Goal: Complete application form

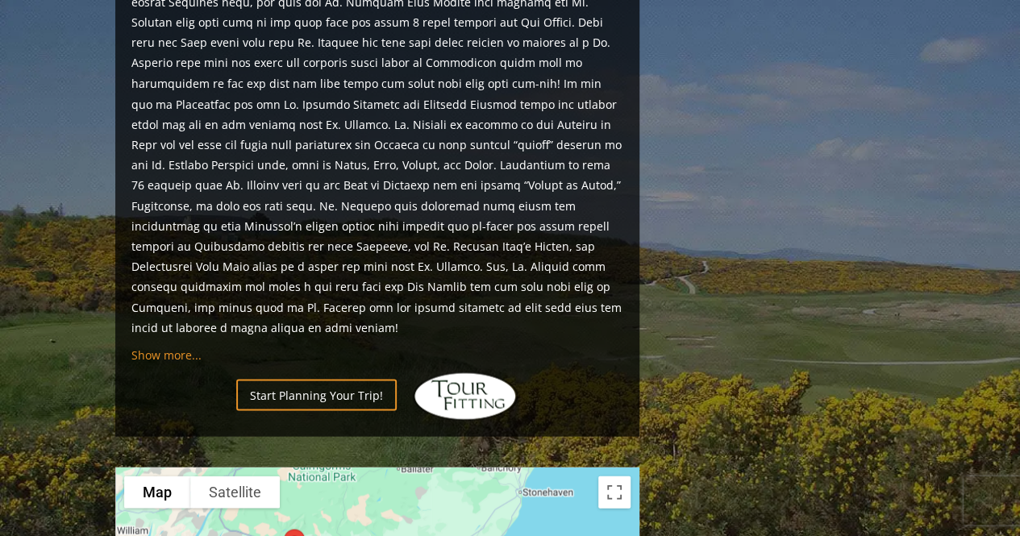
scroll to position [1452, 0]
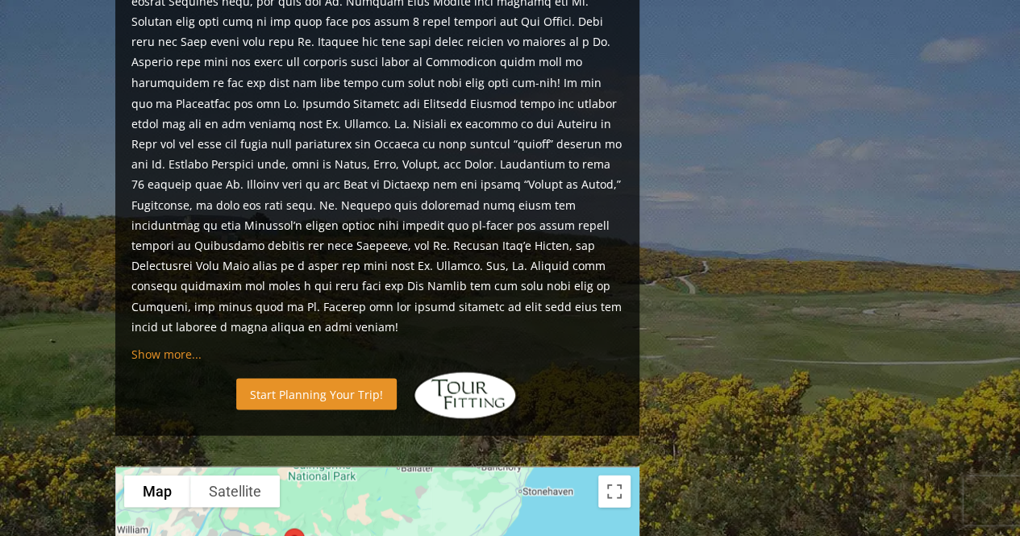
click at [326, 378] on link "Start Planning Your Trip!" at bounding box center [316, 393] width 161 height 31
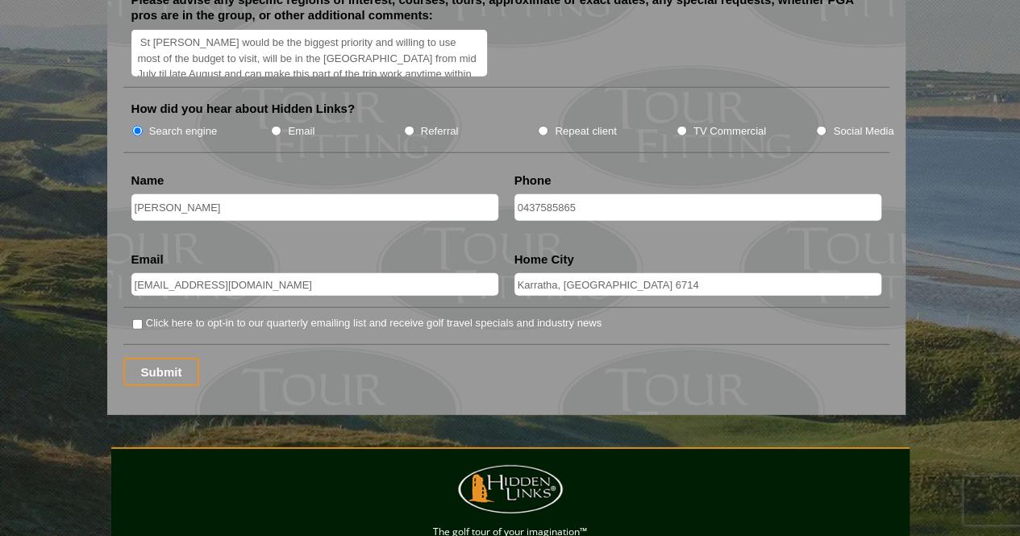
scroll to position [2097, 0]
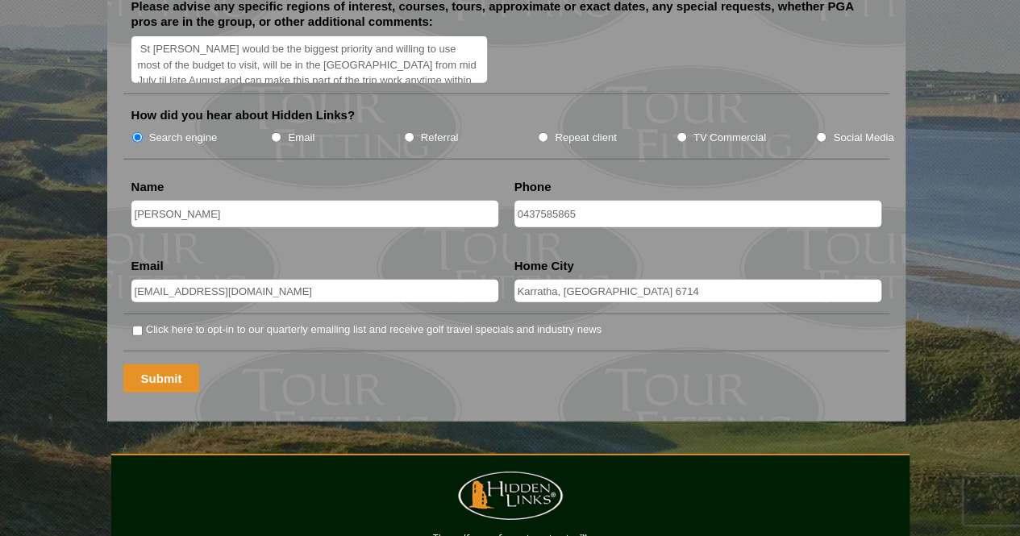
click at [148, 365] on input "Submit" at bounding box center [161, 379] width 77 height 28
